Goal: Transaction & Acquisition: Purchase product/service

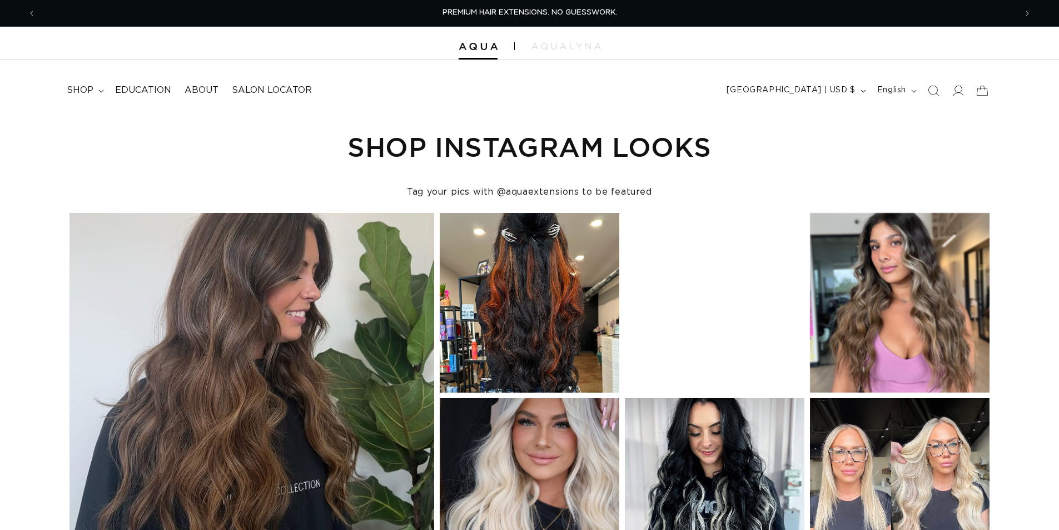
click at [933, 92] on icon "Search" at bounding box center [933, 90] width 11 height 11
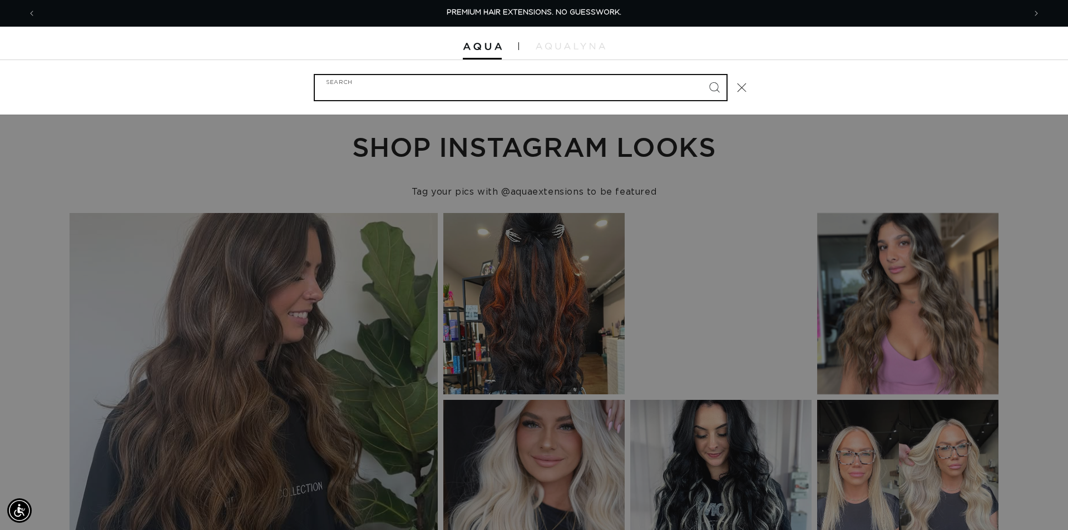
paste input "14" TAPE-IN #30"
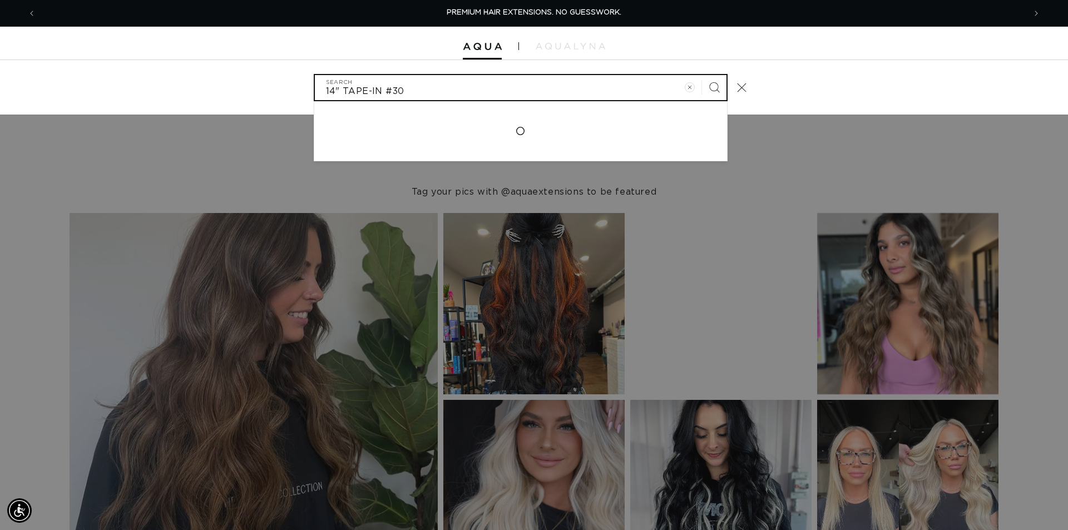
type input "14" TAPE-IN #30"
click at [702, 75] on button "Search" at bounding box center [714, 87] width 24 height 24
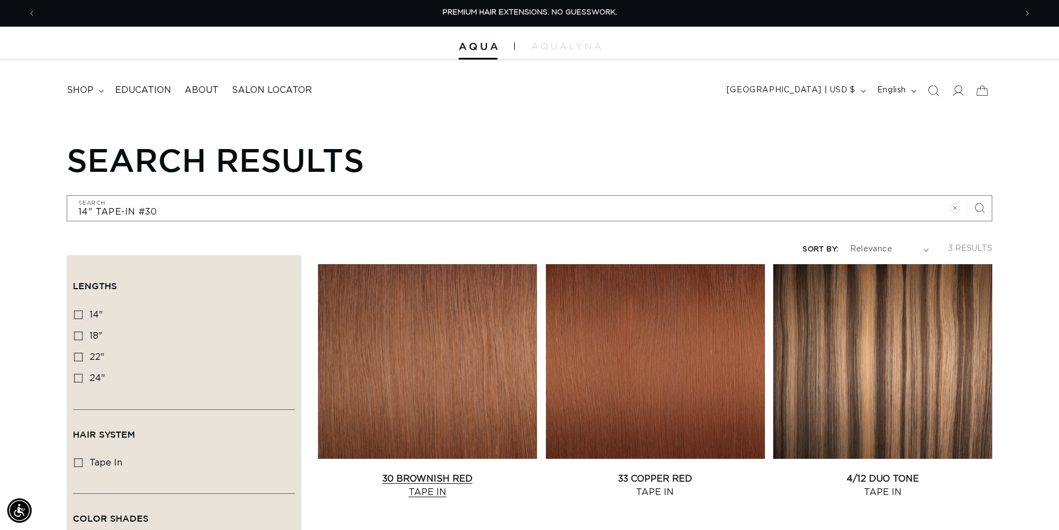
click at [429, 472] on link "30 Brownish Red Tape In" at bounding box center [427, 485] width 219 height 27
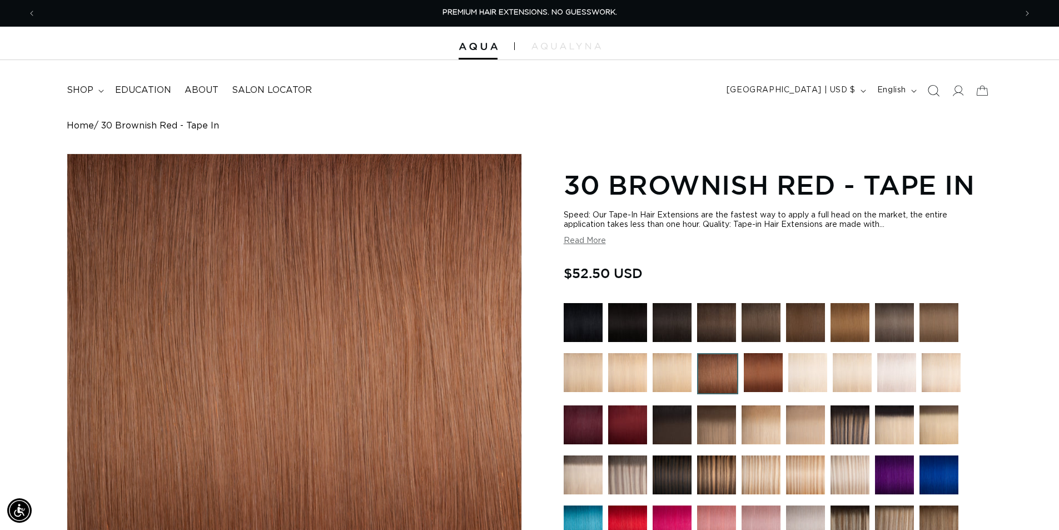
click at [929, 88] on icon "Search" at bounding box center [934, 91] width 12 height 12
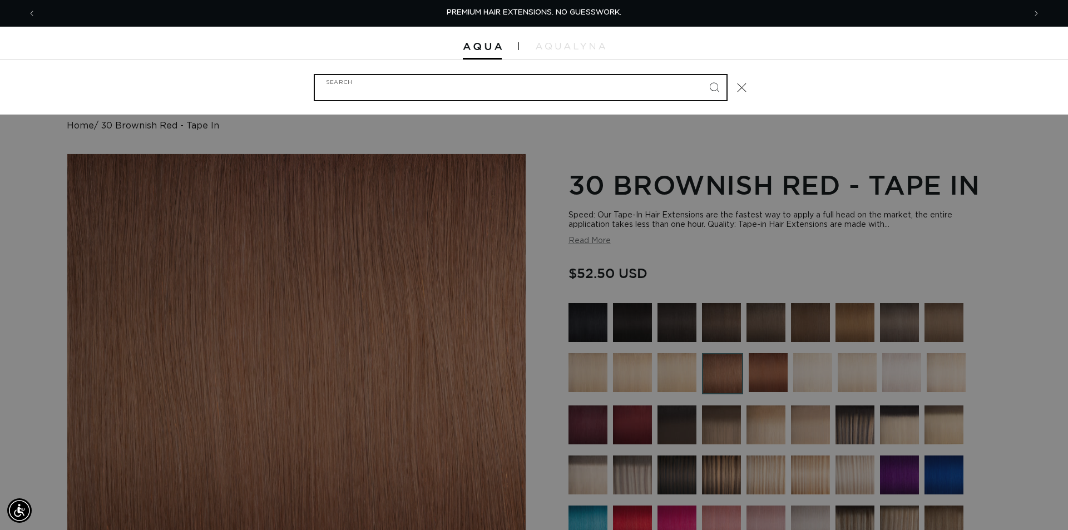
paste input "22" TAPE-IN #22"
type input "22" TAPE-IN #22"
click at [702, 75] on button "Search" at bounding box center [714, 87] width 24 height 24
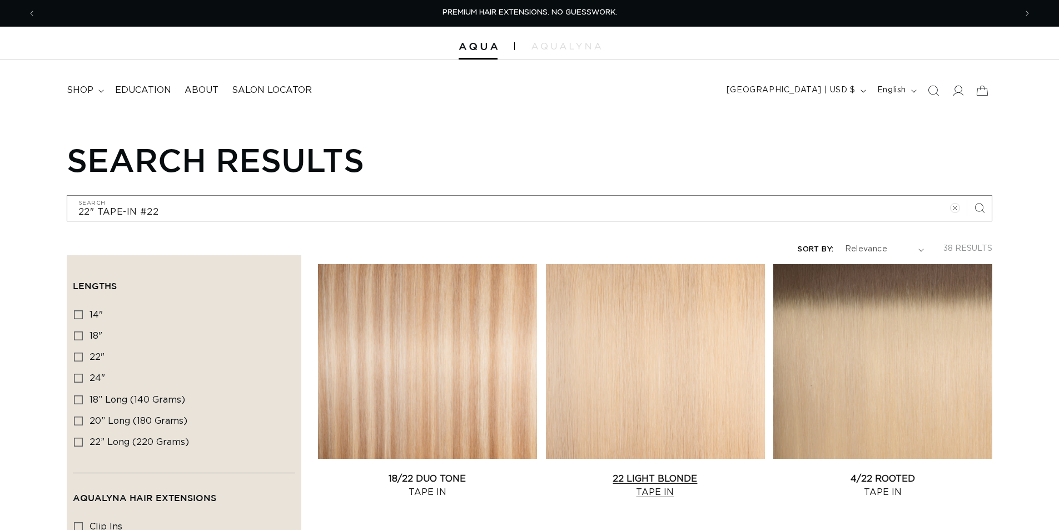
click at [670, 472] on link "22 Light Blonde Tape In" at bounding box center [655, 485] width 219 height 27
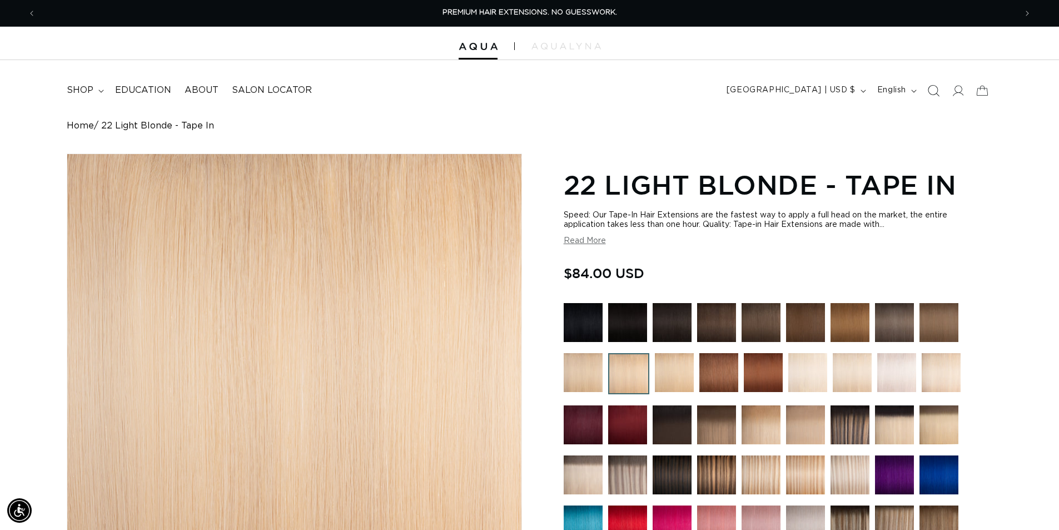
click at [935, 89] on icon "Search" at bounding box center [934, 91] width 12 height 12
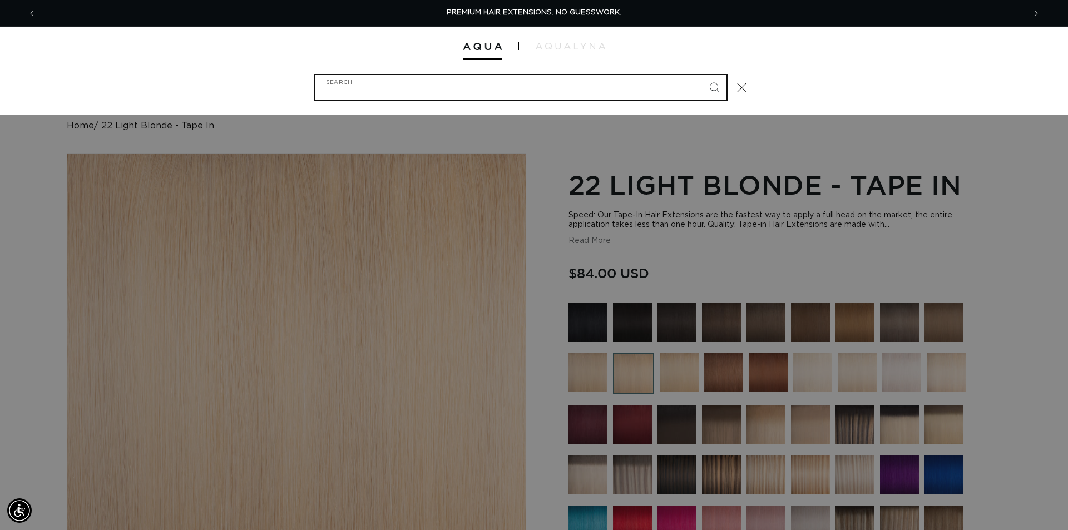
paste input "22" TAPE-IN #4/22 ROOTED"
type input "22" TAPE-IN #4/22 ROOTED"
click at [702, 75] on button "Search" at bounding box center [714, 87] width 24 height 24
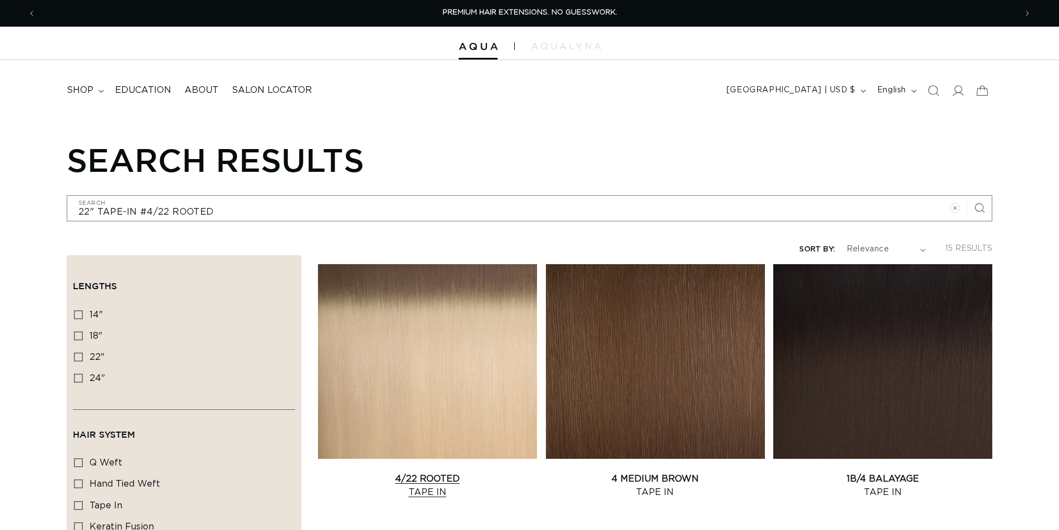
click at [342, 472] on link "4/22 Rooted Tape In" at bounding box center [427, 485] width 219 height 27
